Goal: Transaction & Acquisition: Purchase product/service

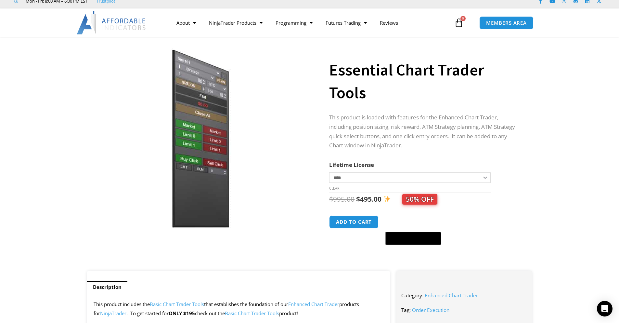
scroll to position [33, 0]
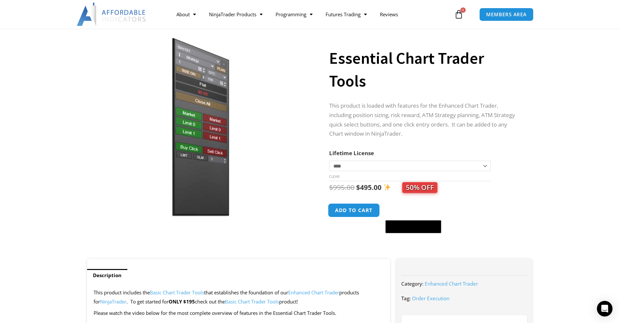
click at [355, 213] on button "Add to cart" at bounding box center [354, 210] width 52 height 14
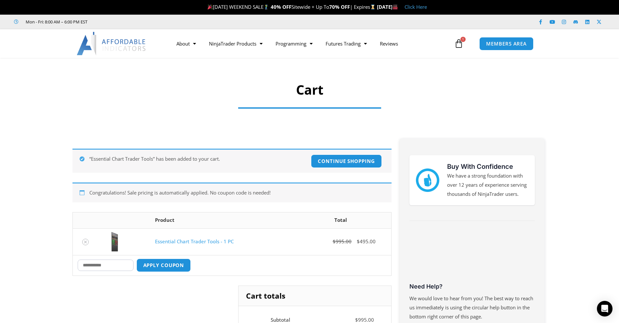
click at [100, 264] on input "Coupon:" at bounding box center [106, 264] width 56 height 11
type input "***"
click at [165, 266] on button "Apply coupon" at bounding box center [163, 265] width 57 height 14
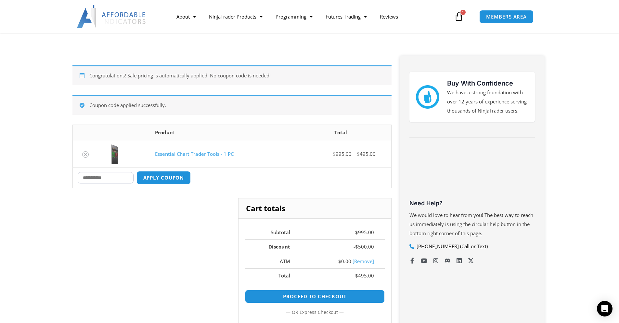
scroll to position [81, 0]
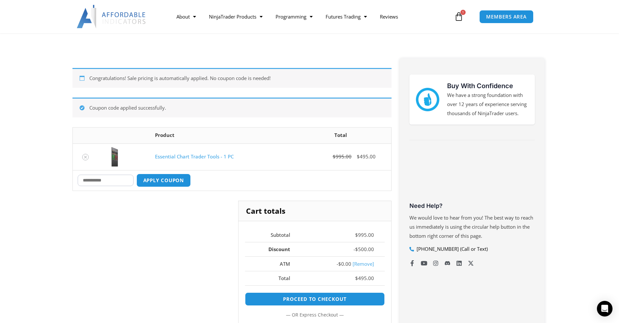
click at [100, 182] on input "Coupon:" at bounding box center [106, 180] width 56 height 11
type input "***"
click at [180, 179] on button "Apply coupon" at bounding box center [163, 180] width 57 height 14
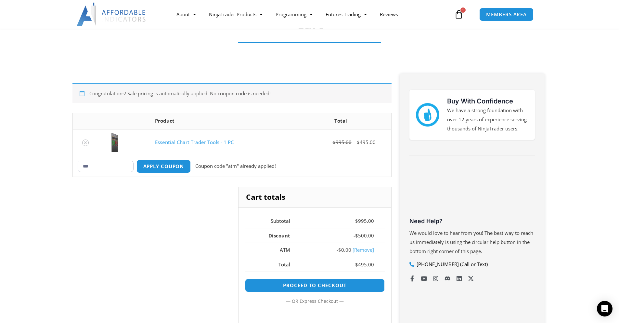
scroll to position [64, 0]
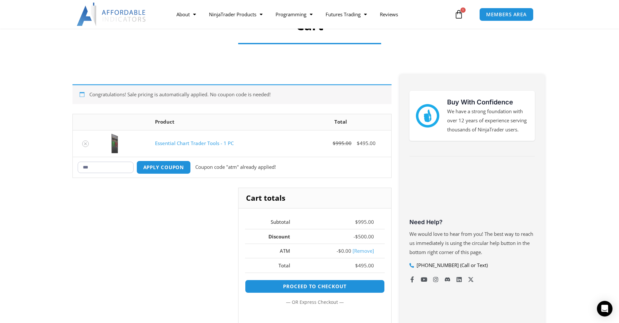
click at [463, 11] on span "1" at bounding box center [463, 9] width 5 height 5
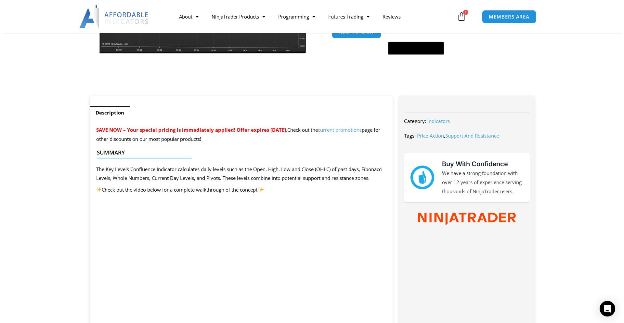
scroll to position [293, 0]
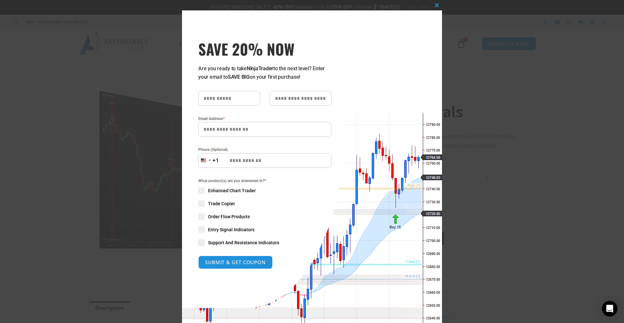
click at [201, 192] on span at bounding box center [201, 190] width 7 height 7
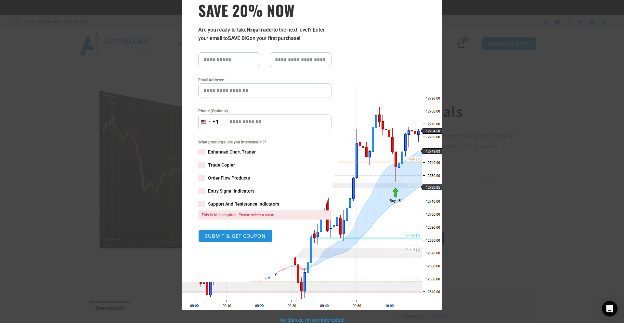
scroll to position [39, 0]
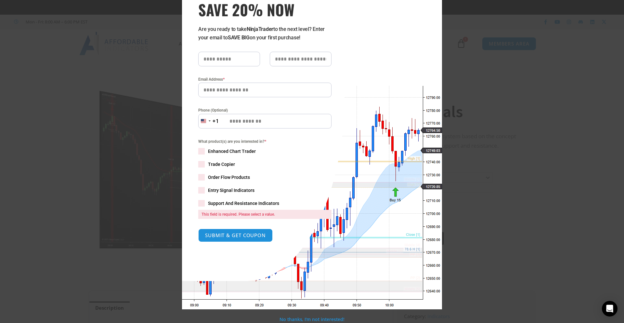
click at [200, 149] on span at bounding box center [201, 151] width 7 height 7
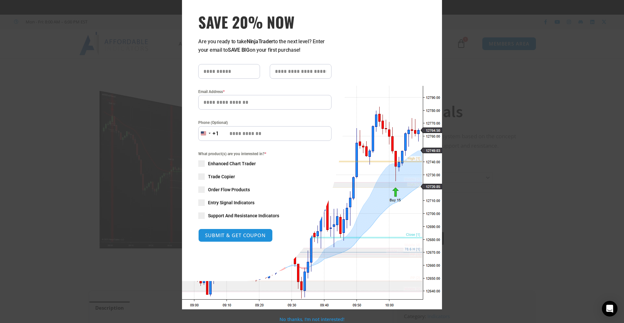
scroll to position [27, 0]
click at [216, 166] on span "Enhanced Chart Trader" at bounding box center [232, 163] width 48 height 7
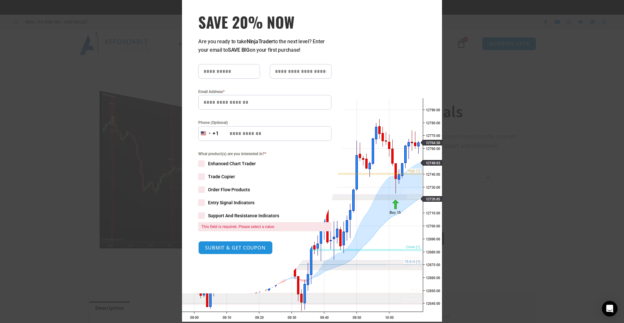
click at [249, 164] on span "Enhanced Chart Trader" at bounding box center [232, 163] width 48 height 7
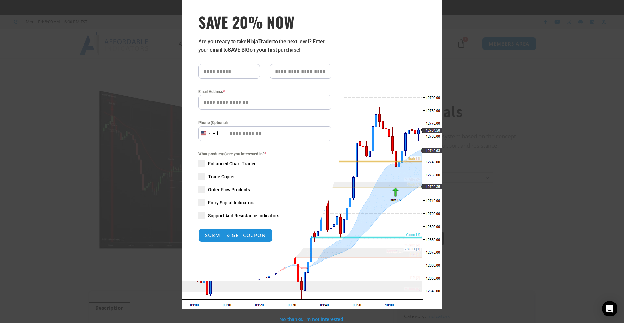
click at [232, 71] on input "text" at bounding box center [229, 71] width 62 height 15
type input "****"
type input "*******"
type input "**********"
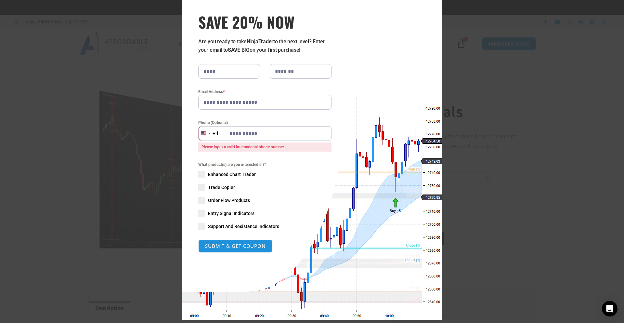
click at [289, 134] on input "**********" at bounding box center [264, 133] width 133 height 15
click at [205, 136] on div "United States +1" at bounding box center [205, 133] width 14 height 15
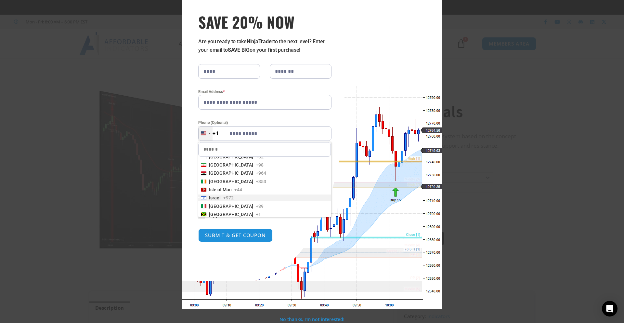
scroll to position [845, 0]
click at [224, 186] on span "+972" at bounding box center [228, 186] width 10 height 7
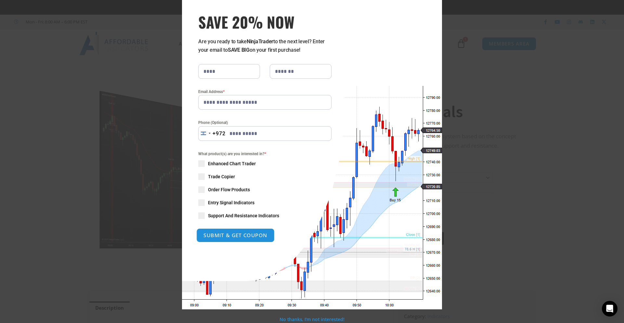
click at [236, 238] on button "SUBMIT & GET COUPON" at bounding box center [235, 235] width 78 height 14
type input "**********"
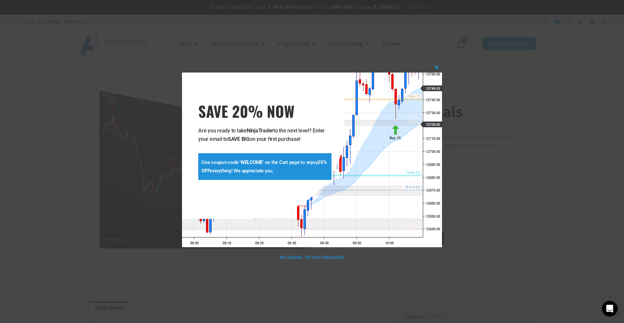
scroll to position [0, 0]
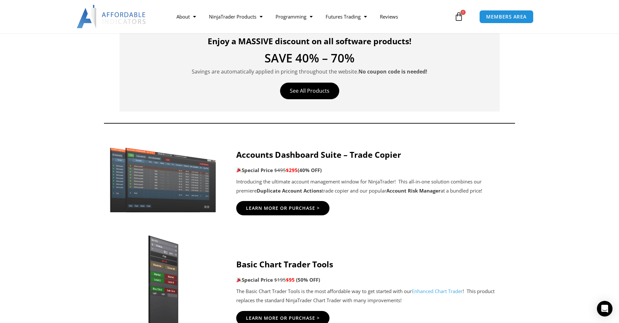
scroll to position [293, 0]
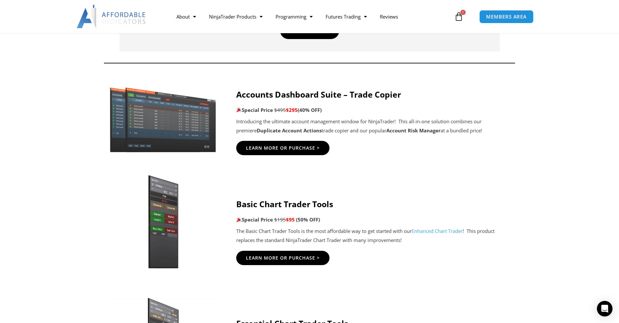
click at [435, 232] on link "Enhanced Chart Trader" at bounding box center [437, 231] width 51 height 7
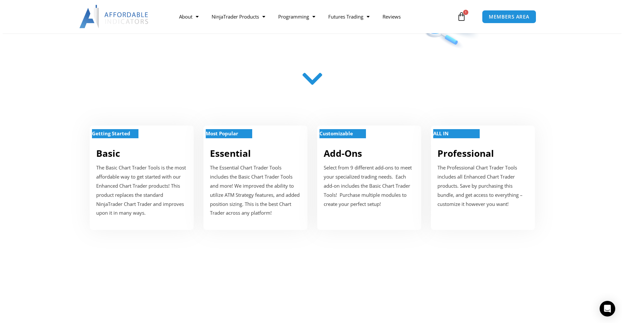
scroll to position [195, 0]
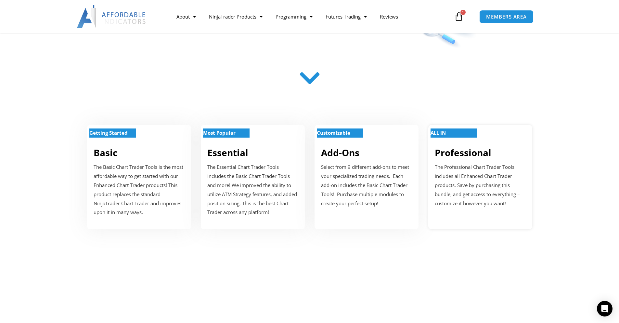
click at [455, 154] on link "Professional" at bounding box center [463, 152] width 57 height 12
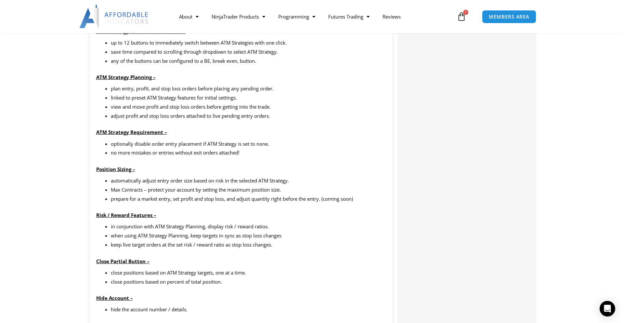
scroll to position [585, 0]
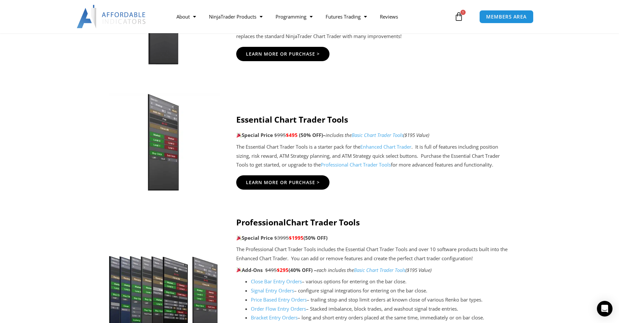
scroll to position [488, 0]
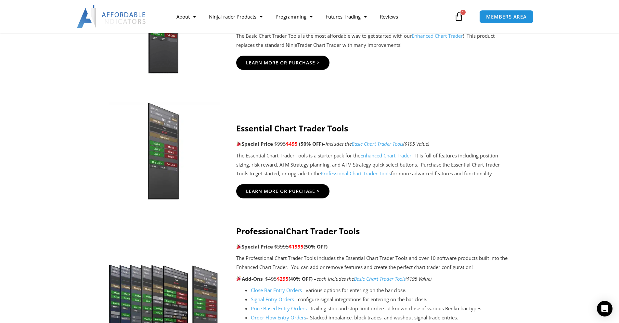
click at [392, 156] on link "Enhanced Chart Trader" at bounding box center [386, 155] width 51 height 7
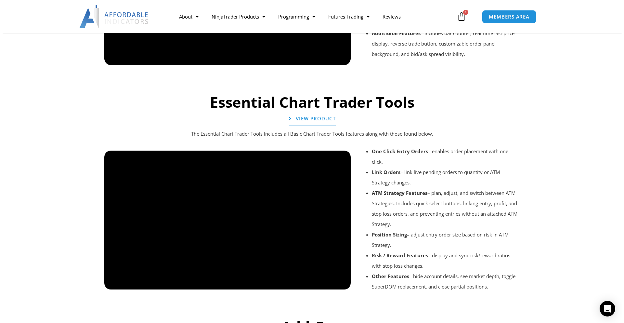
scroll to position [585, 0]
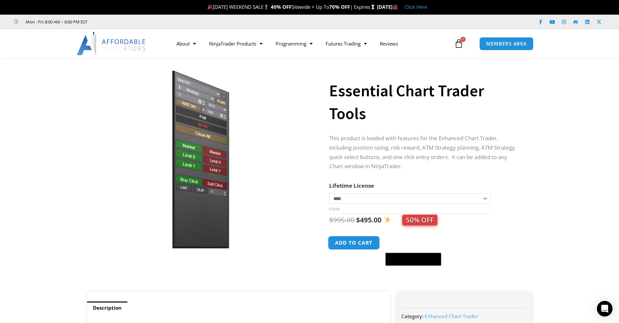
click at [346, 245] on button "Add to cart" at bounding box center [354, 243] width 52 height 14
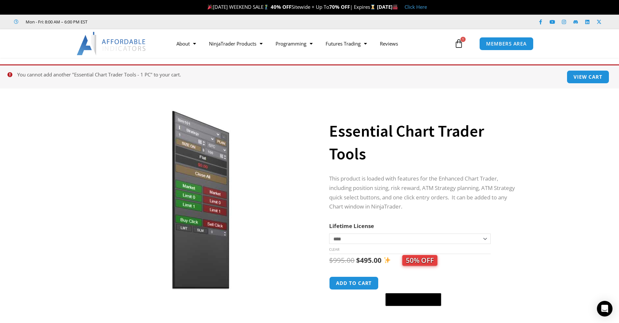
click at [458, 46] on icon at bounding box center [459, 43] width 9 height 9
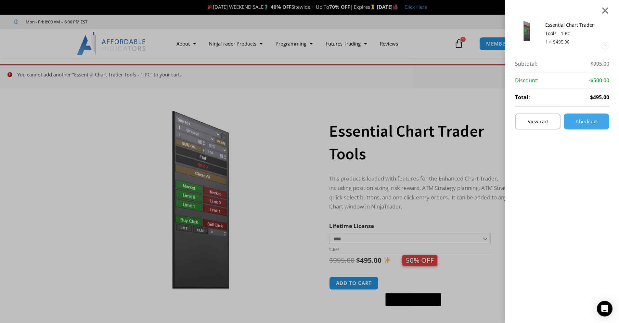
click at [609, 12] on div at bounding box center [606, 11] width 8 height 8
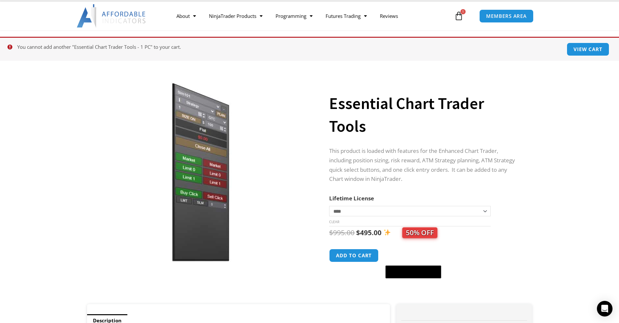
scroll to position [65, 0]
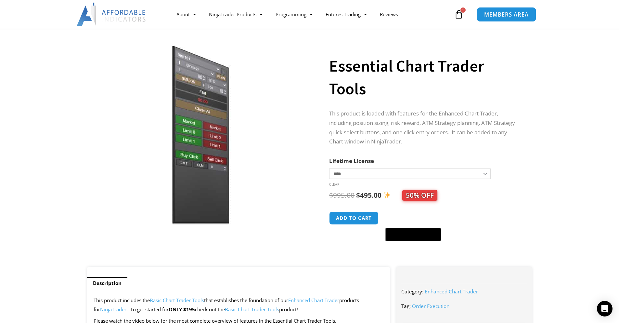
click at [492, 15] on span "MEMBERS AREA" at bounding box center [506, 15] width 45 height 6
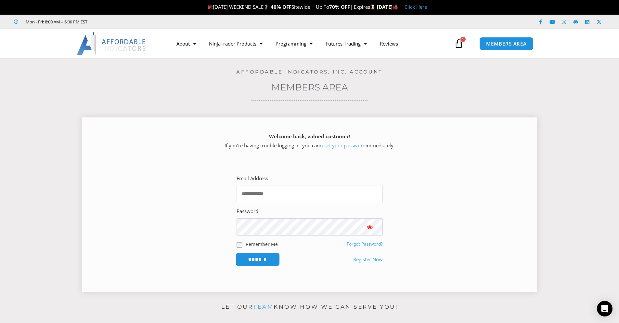
type input "**********"
click at [265, 261] on input "******" at bounding box center [257, 259] width 45 height 14
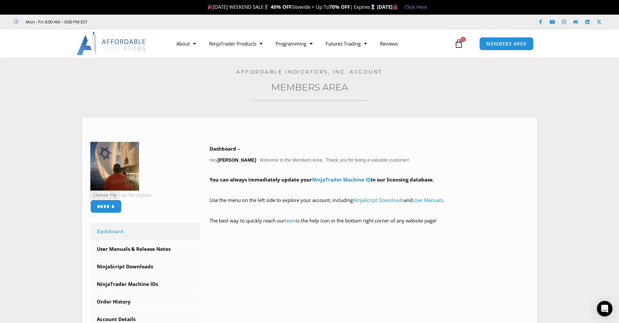
click at [461, 40] on span "1" at bounding box center [463, 39] width 5 height 5
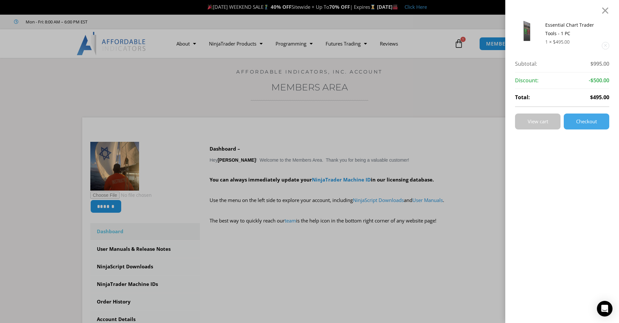
click at [545, 120] on span "View cart" at bounding box center [538, 121] width 20 height 5
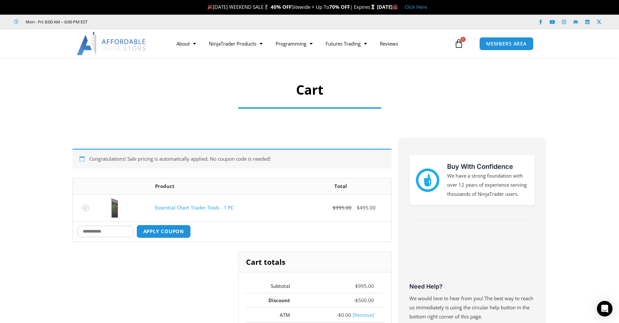
click at [96, 231] on input "Coupon:" at bounding box center [106, 231] width 56 height 11
type input "***"
click at [167, 232] on button "Apply coupon" at bounding box center [163, 231] width 57 height 14
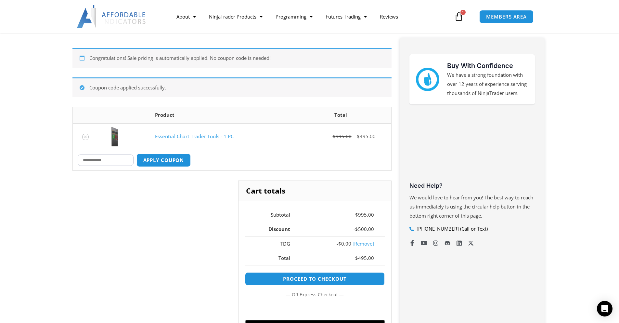
scroll to position [146, 0]
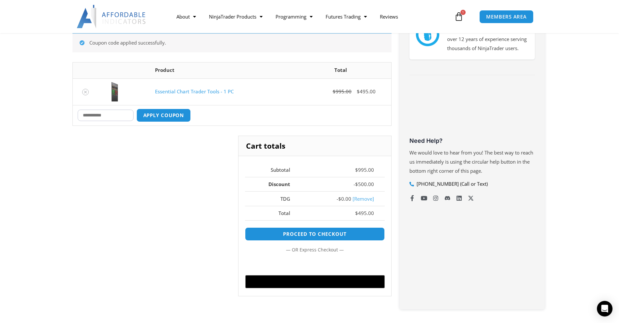
click at [104, 118] on input "Coupon:" at bounding box center [106, 115] width 56 height 11
type input "***"
click at [159, 117] on button "Apply coupon" at bounding box center [163, 115] width 57 height 14
click at [366, 198] on link "[Remove]" at bounding box center [363, 198] width 21 height 7
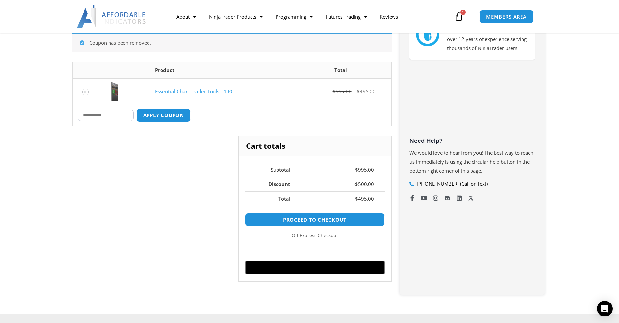
click at [56, 177] on section "Congratulations! Sale pricing is automatically applied. No coupon code is neede…" at bounding box center [309, 147] width 619 height 334
click at [463, 19] on icon at bounding box center [459, 16] width 9 height 9
